Goal: Task Accomplishment & Management: Complete application form

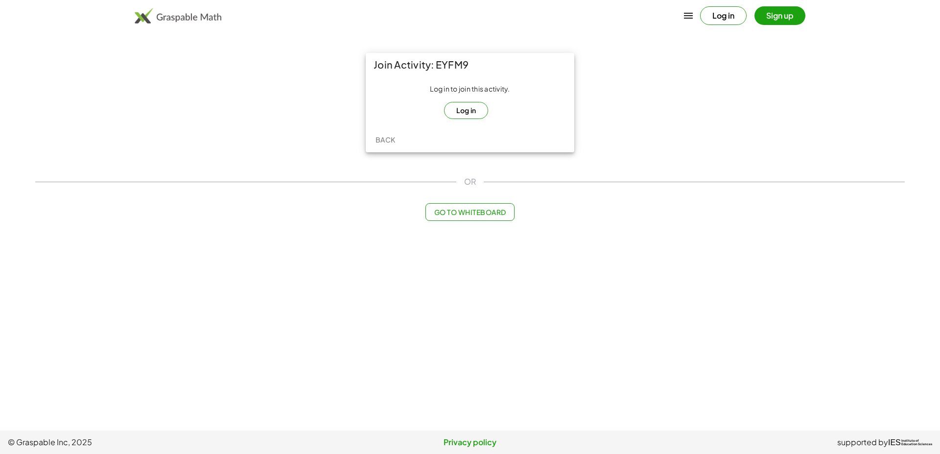
click at [470, 113] on button "Log in" at bounding box center [466, 110] width 45 height 17
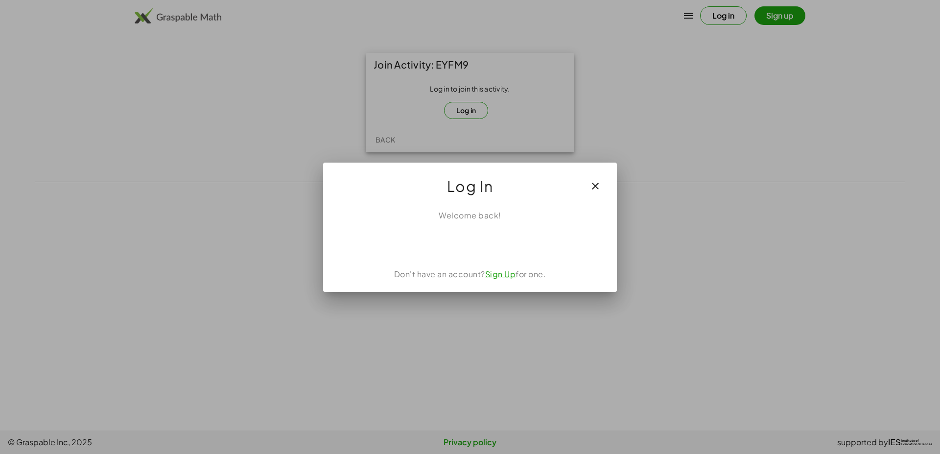
click at [483, 247] on div "Acceder con Google. Se abre en una pestaña nueva" at bounding box center [470, 243] width 93 height 22
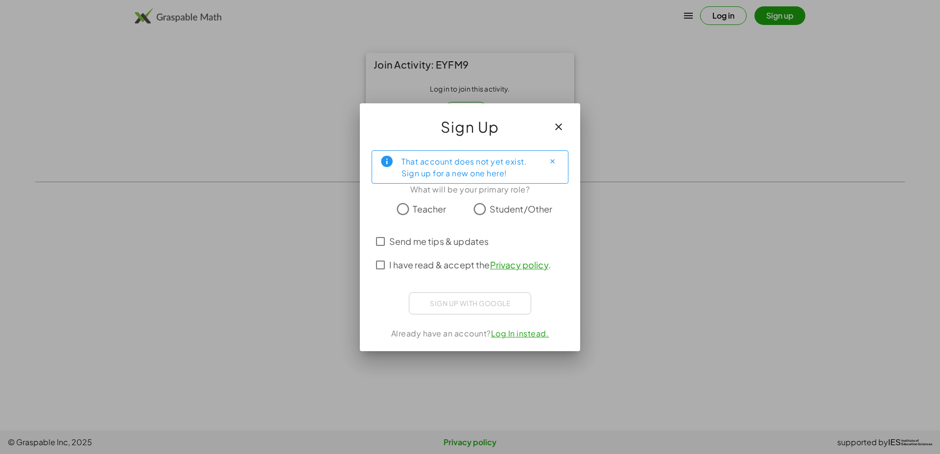
click at [499, 210] on span "Student/Other" at bounding box center [521, 208] width 63 height 13
click at [456, 249] on label "Send me tips & updates" at bounding box center [438, 242] width 99 height 24
click at [459, 252] on label "Send me tips & updates" at bounding box center [438, 242] width 99 height 24
click at [463, 267] on span "I have read & accept the Privacy policy ." at bounding box center [470, 264] width 162 height 13
click at [490, 309] on div "Acceder con Google. Se abre en una pestaña nueva" at bounding box center [470, 302] width 102 height 22
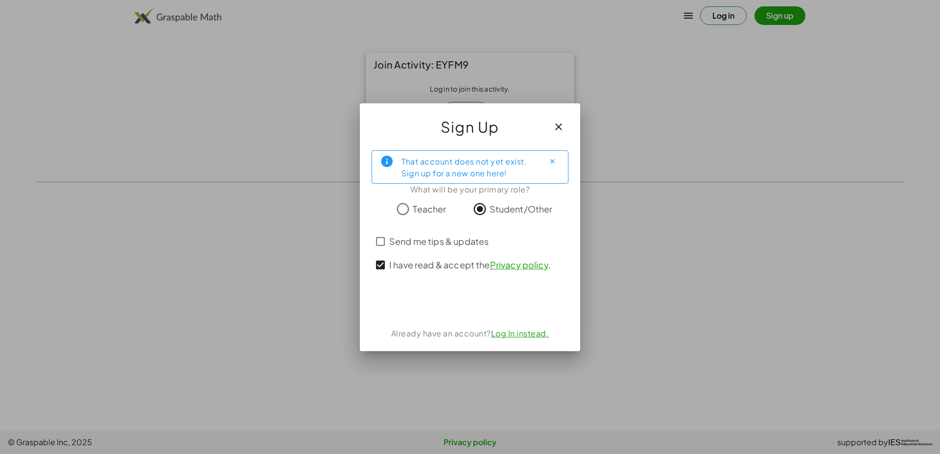
click at [492, 302] on div "Acceder con Google. Se abre en una pestaña nueva" at bounding box center [470, 302] width 102 height 22
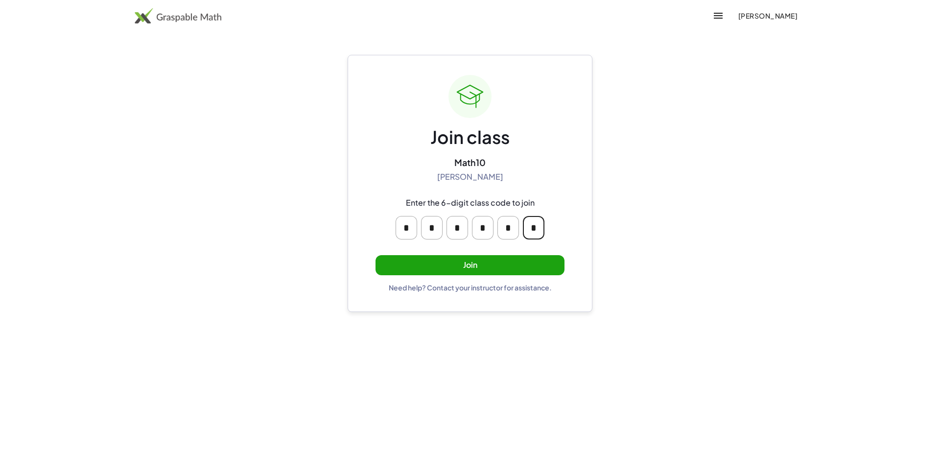
click at [542, 221] on input "*" at bounding box center [534, 228] width 22 height 24
click at [440, 219] on input "*" at bounding box center [432, 228] width 22 height 24
click at [538, 260] on button "Join" at bounding box center [470, 265] width 189 height 20
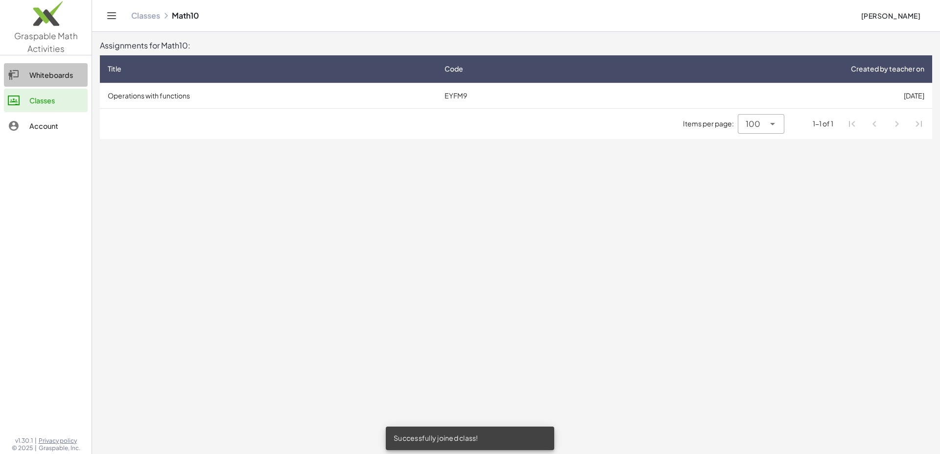
click at [67, 69] on div "Whiteboards" at bounding box center [56, 75] width 54 height 12
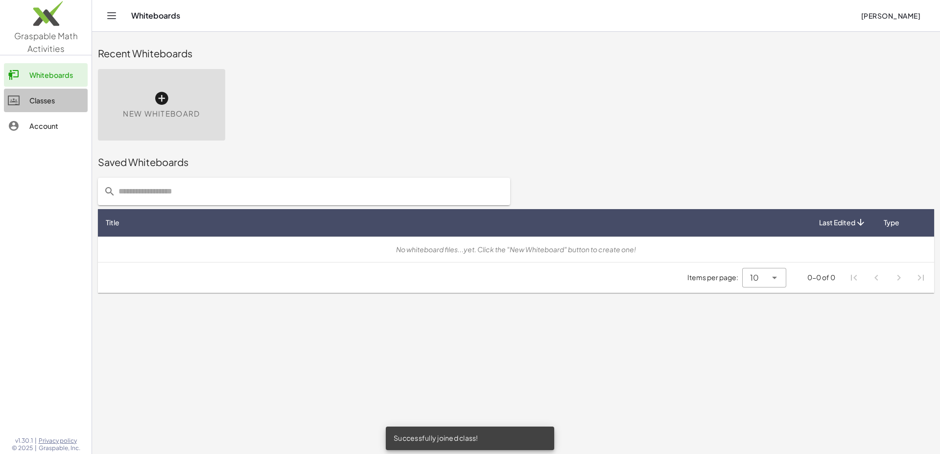
click at [53, 102] on div "Classes" at bounding box center [56, 101] width 54 height 12
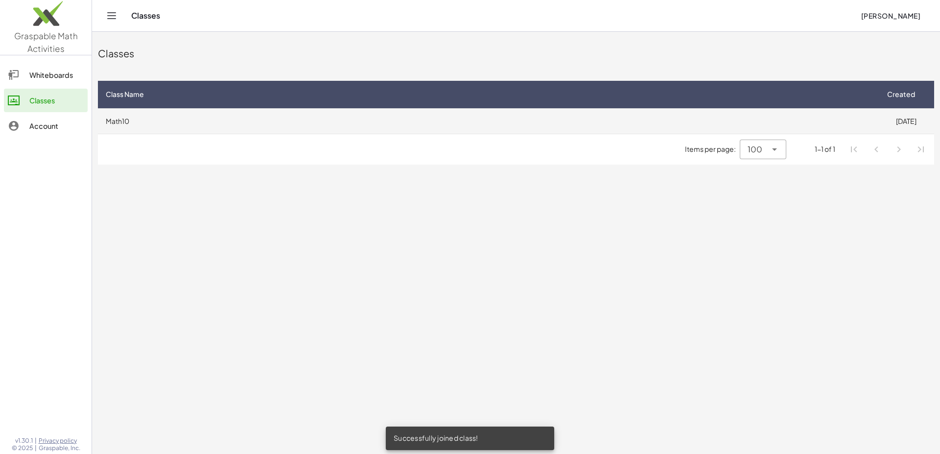
click at [171, 117] on td "Math10" at bounding box center [488, 120] width 780 height 25
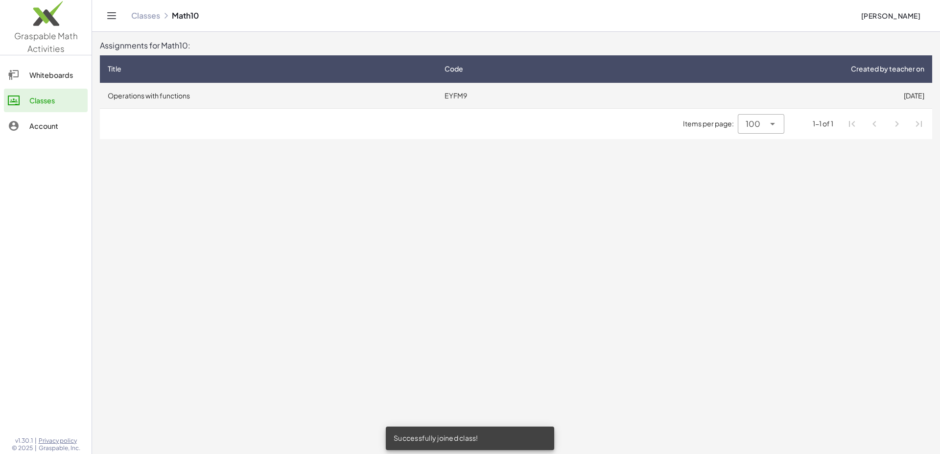
click at [194, 99] on td "Operations with functions" at bounding box center [268, 95] width 337 height 25
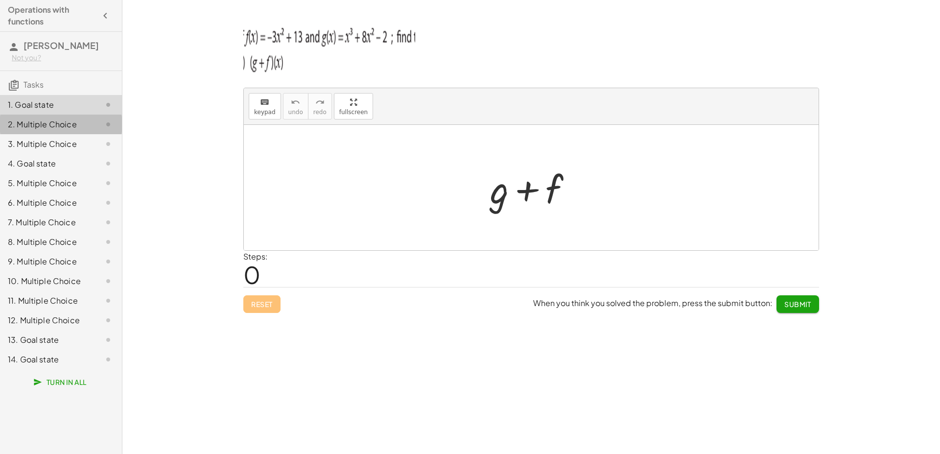
click at [86, 127] on div "2. Multiple Choice" at bounding box center [47, 125] width 79 height 12
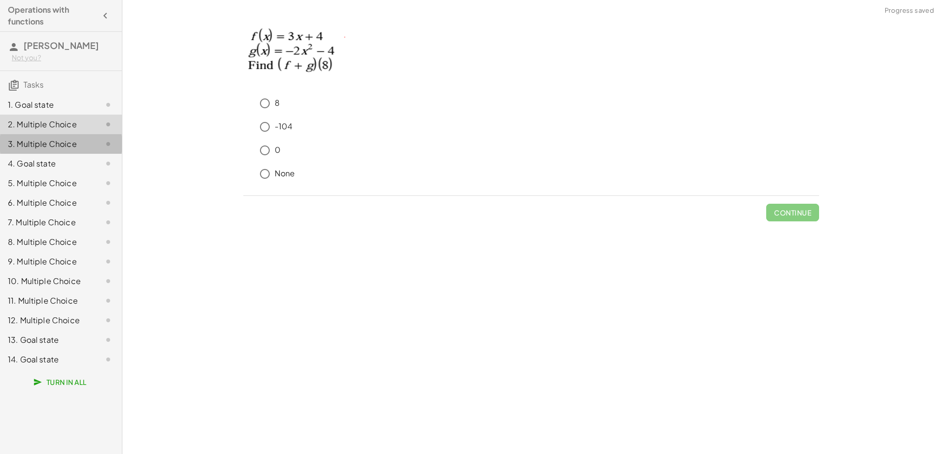
click at [86, 148] on div "3. Multiple Choice" at bounding box center [47, 144] width 79 height 12
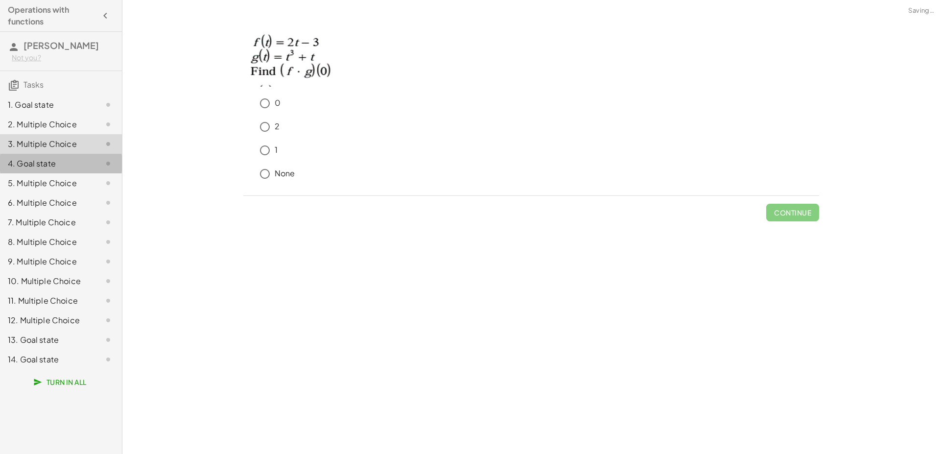
click at [87, 168] on div at bounding box center [100, 164] width 27 height 12
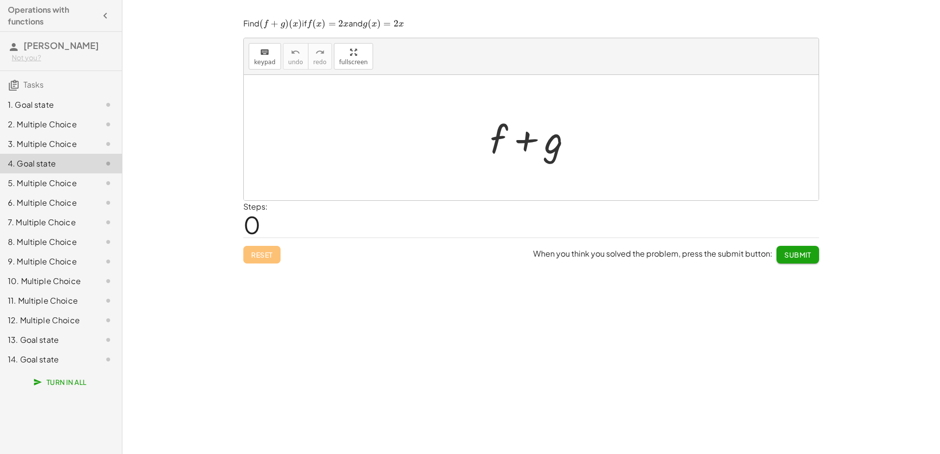
click at [88, 183] on div at bounding box center [100, 183] width 27 height 12
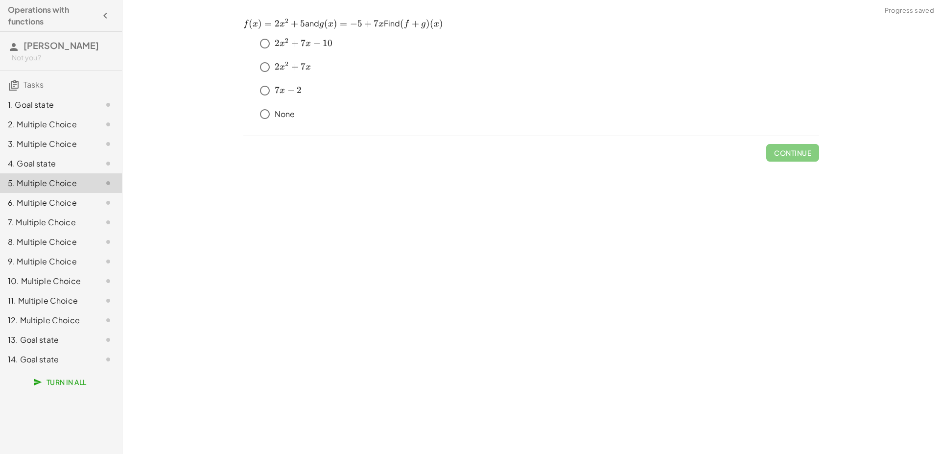
click at [86, 204] on div "6. Multiple Choice" at bounding box center [47, 203] width 79 height 12
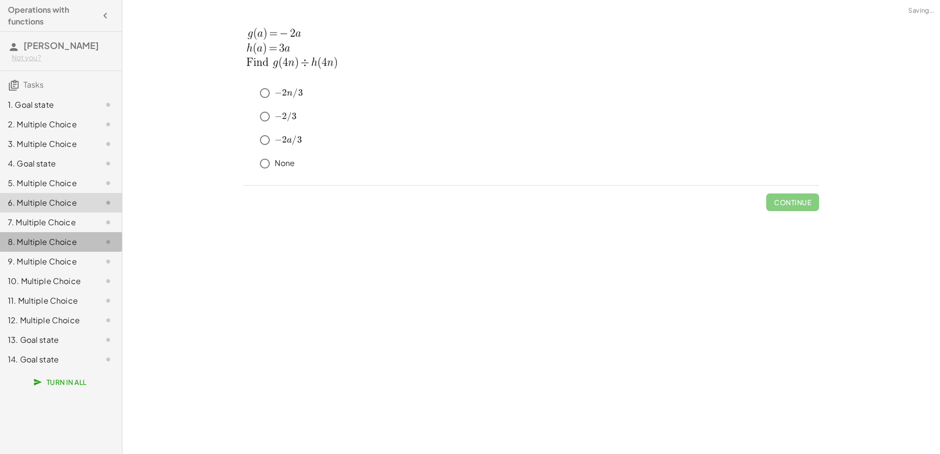
click at [85, 271] on div "8. Multiple Choice" at bounding box center [61, 281] width 122 height 20
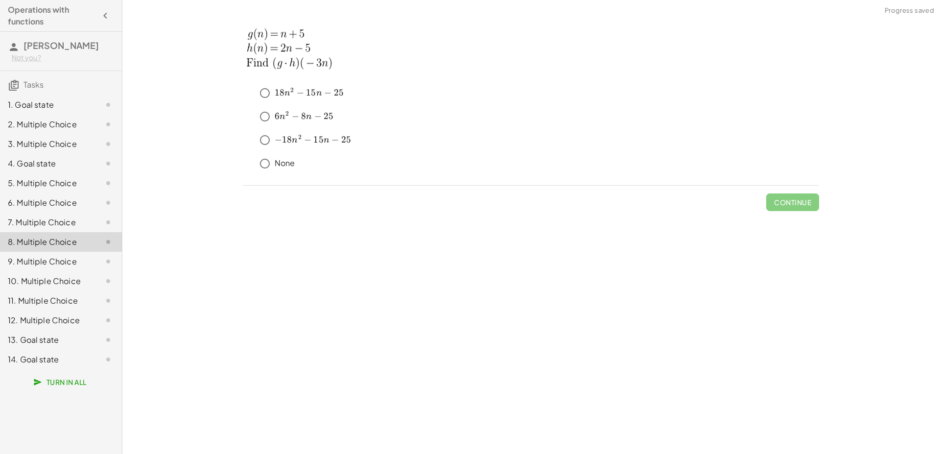
click at [101, 261] on div at bounding box center [100, 262] width 27 height 12
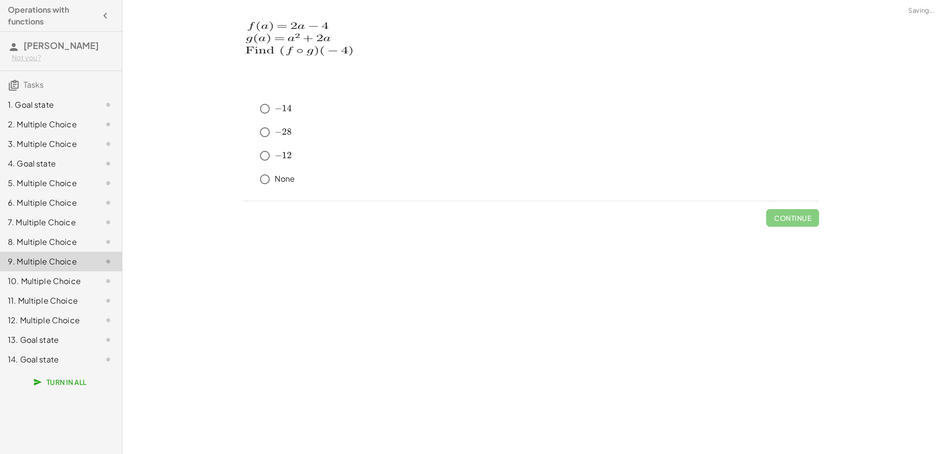
click at [107, 311] on div "10. Multiple Choice" at bounding box center [61, 321] width 122 height 20
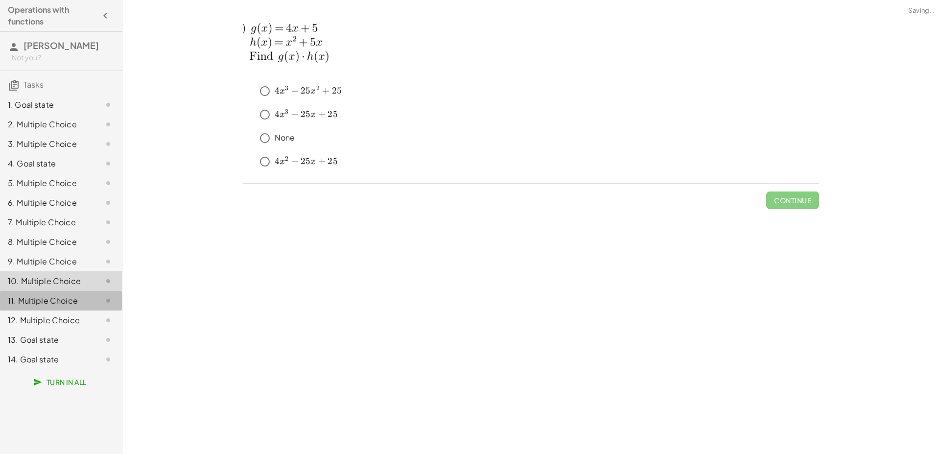
click at [112, 330] on div "11. Multiple Choice" at bounding box center [61, 340] width 122 height 20
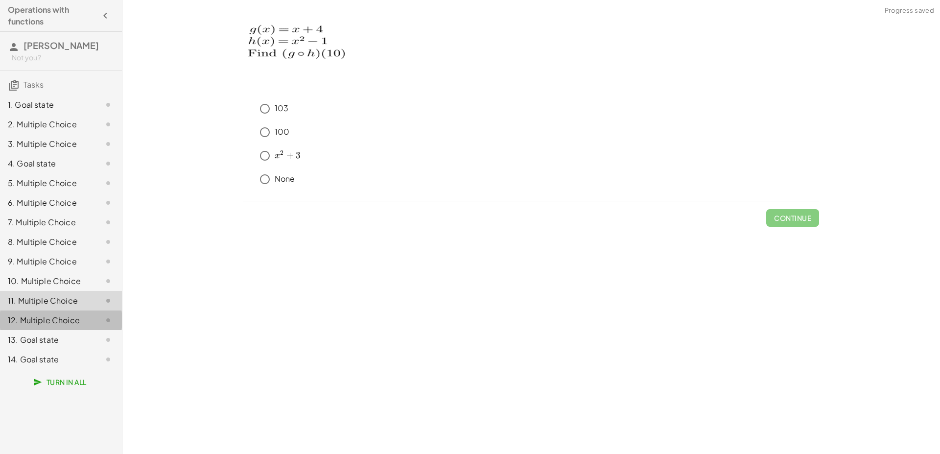
click at [113, 316] on icon at bounding box center [108, 320] width 12 height 12
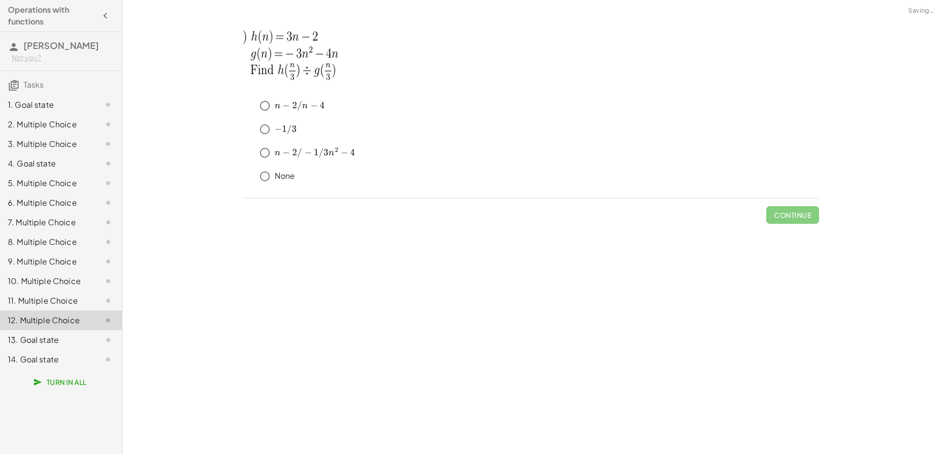
click at [115, 338] on div "13. Goal state" at bounding box center [61, 340] width 122 height 20
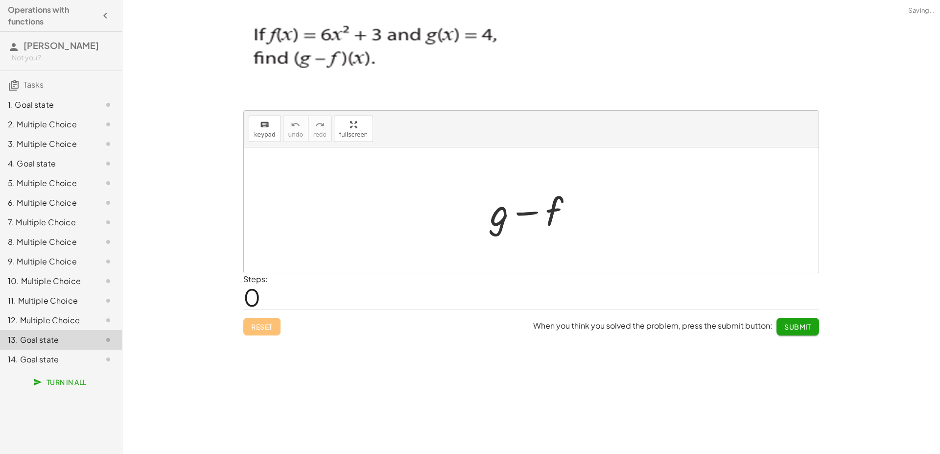
click at [110, 361] on icon at bounding box center [108, 360] width 12 height 12
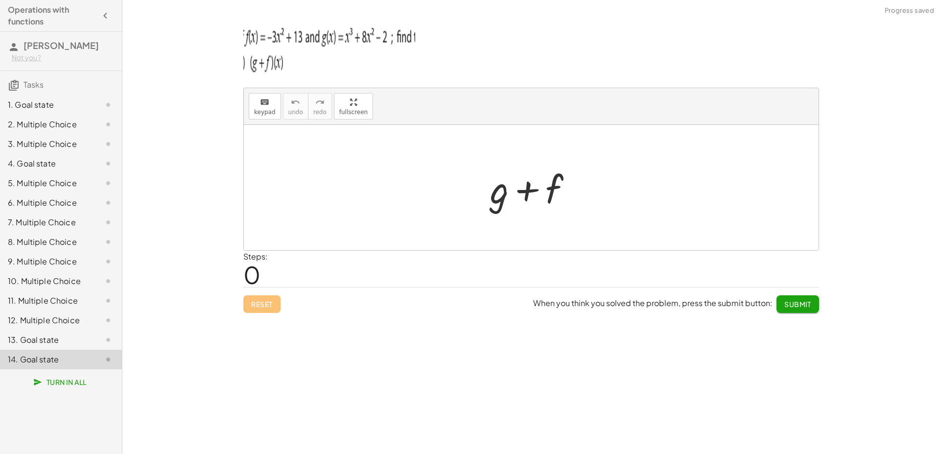
click at [82, 102] on div "1. Goal state" at bounding box center [47, 105] width 79 height 12
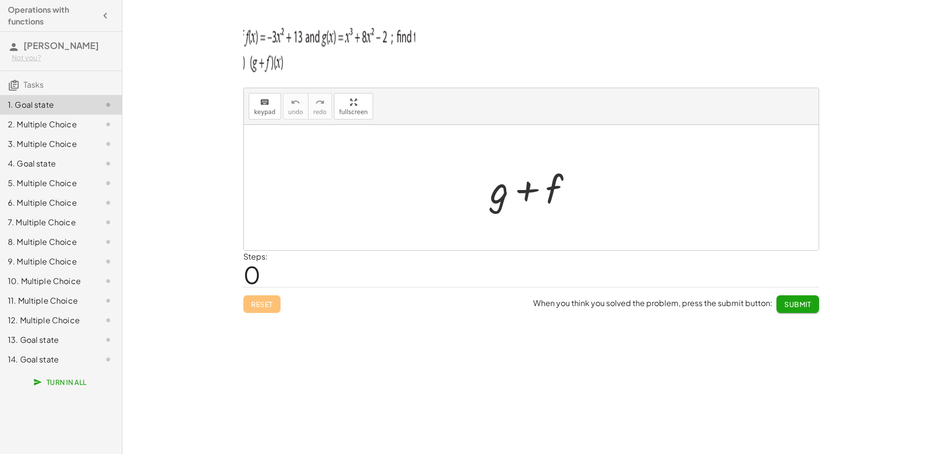
click at [99, 122] on div at bounding box center [100, 125] width 27 height 12
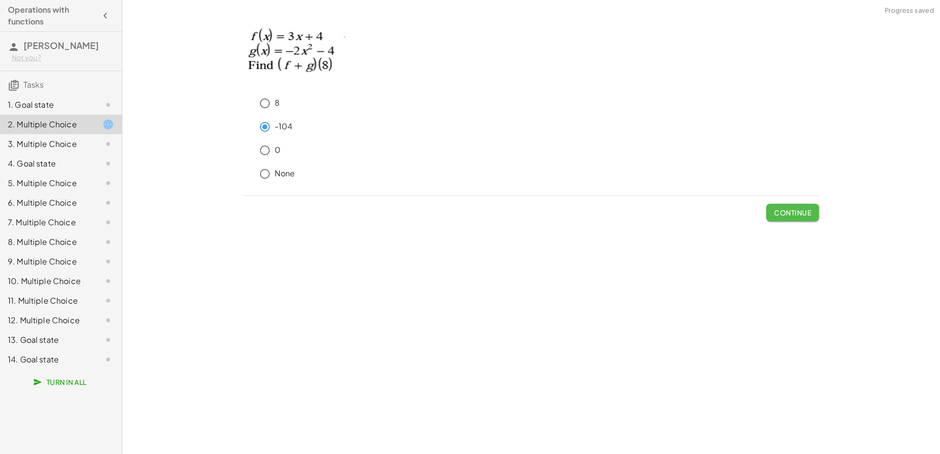
click at [816, 216] on button "Continue" at bounding box center [793, 213] width 53 height 18
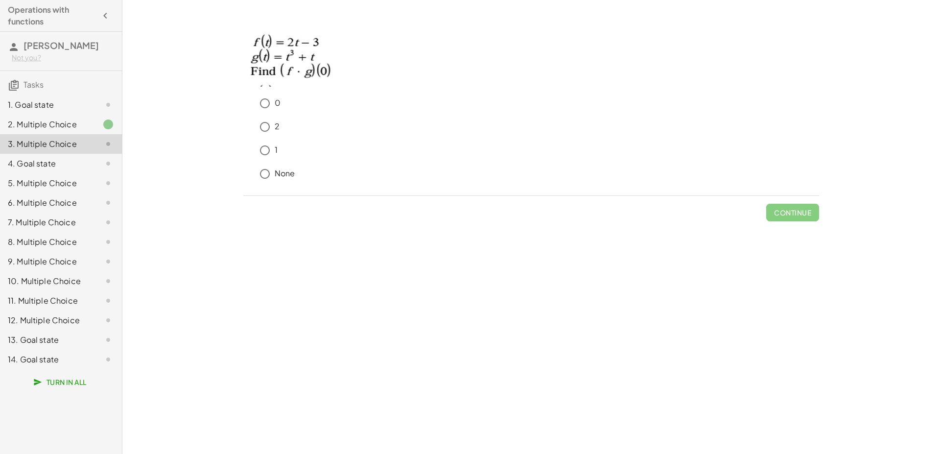
click at [81, 102] on div "1. Goal state" at bounding box center [47, 105] width 79 height 12
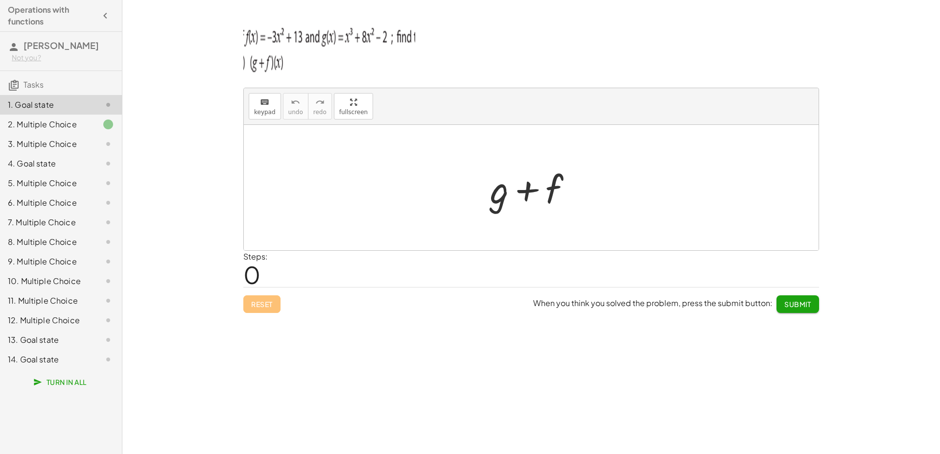
click at [108, 354] on div "14. Goal state" at bounding box center [61, 360] width 122 height 20
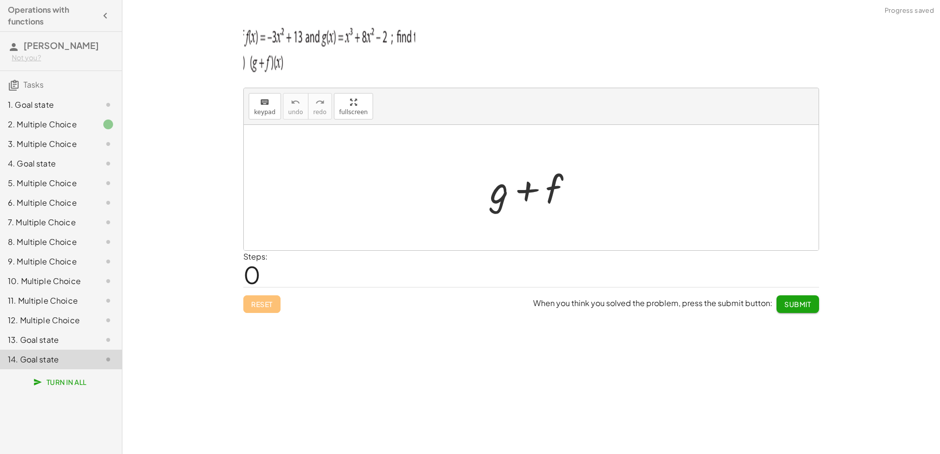
click at [103, 336] on icon at bounding box center [108, 340] width 12 height 12
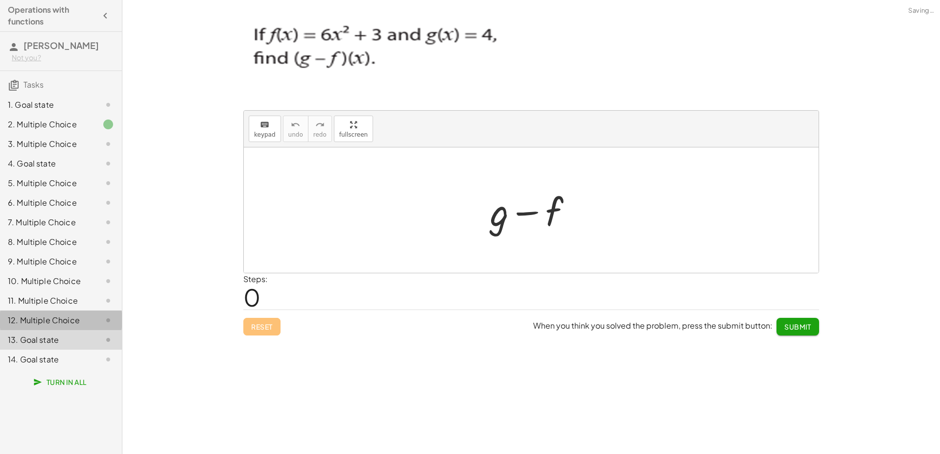
click at [105, 350] on div "12. Multiple Choice" at bounding box center [61, 360] width 122 height 20
